Goal: Information Seeking & Learning: Check status

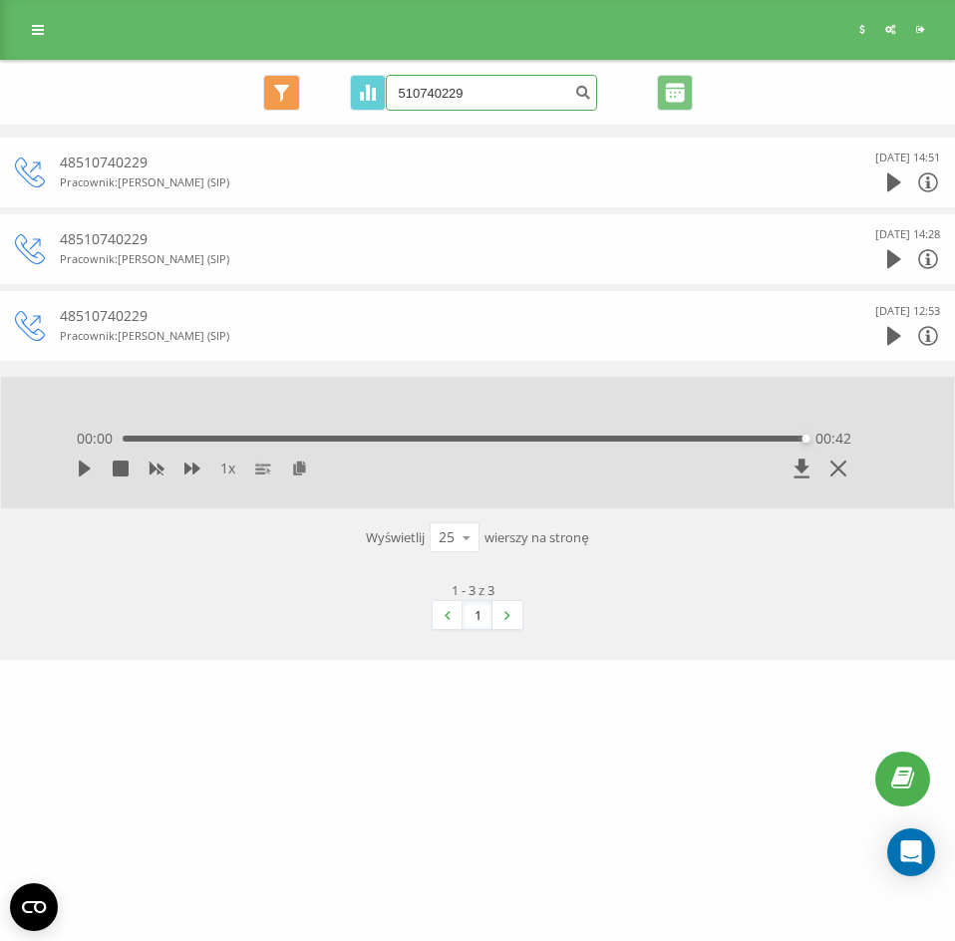
click at [455, 86] on input "510740229" at bounding box center [491, 93] width 211 height 36
paste input "48533491033"
type input "48533491033"
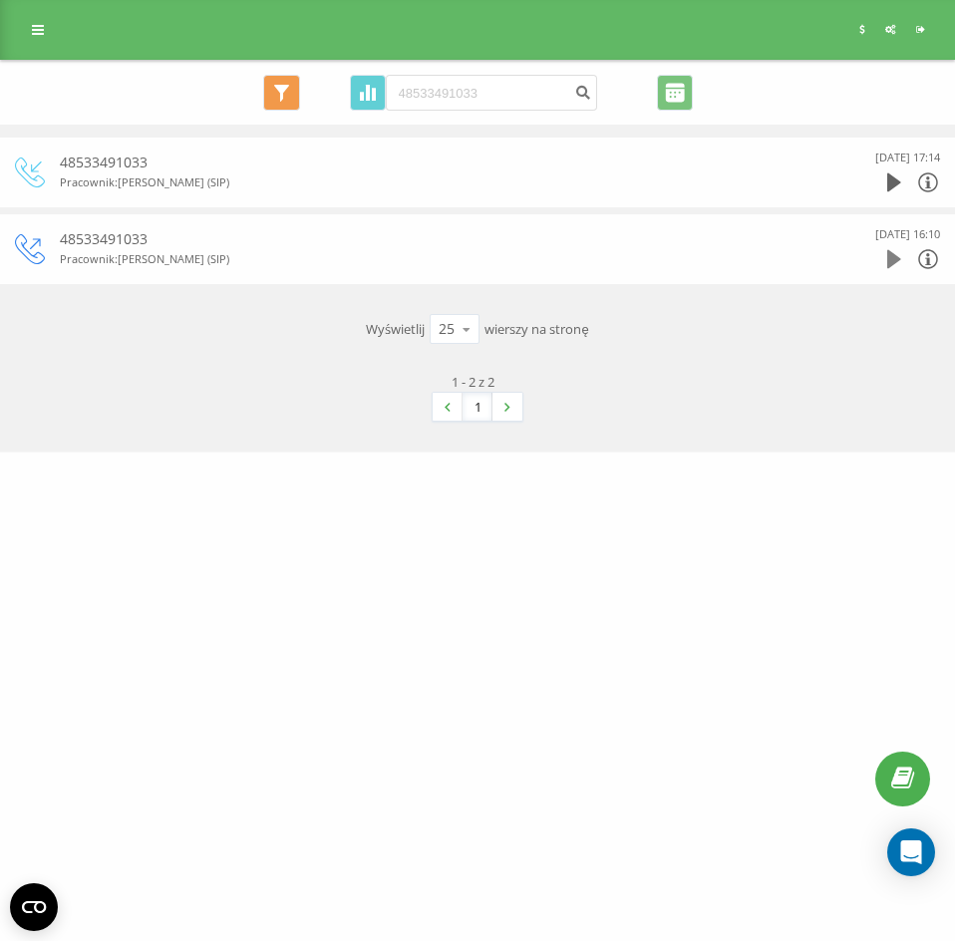
click at [897, 264] on icon at bounding box center [894, 259] width 14 height 20
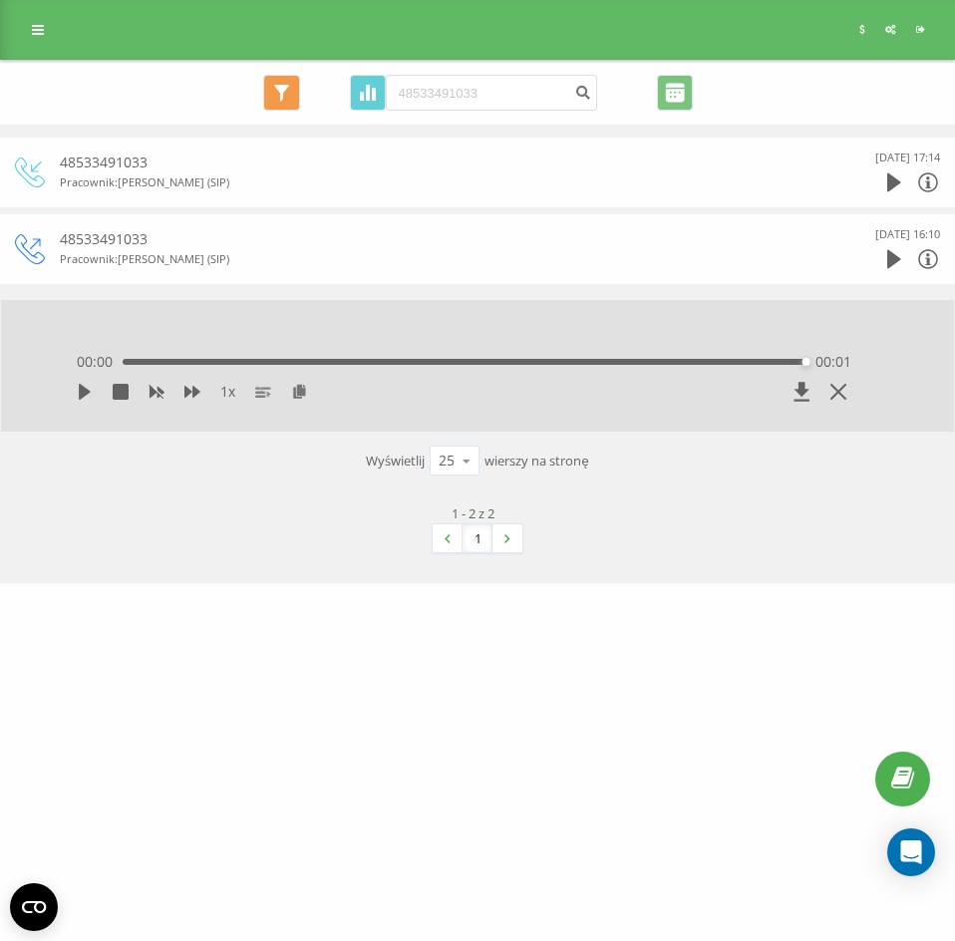
click at [901, 176] on div at bounding box center [913, 182] width 53 height 30
click at [892, 183] on icon at bounding box center [894, 182] width 14 height 19
